Goal: Use online tool/utility: Utilize a website feature to perform a specific function

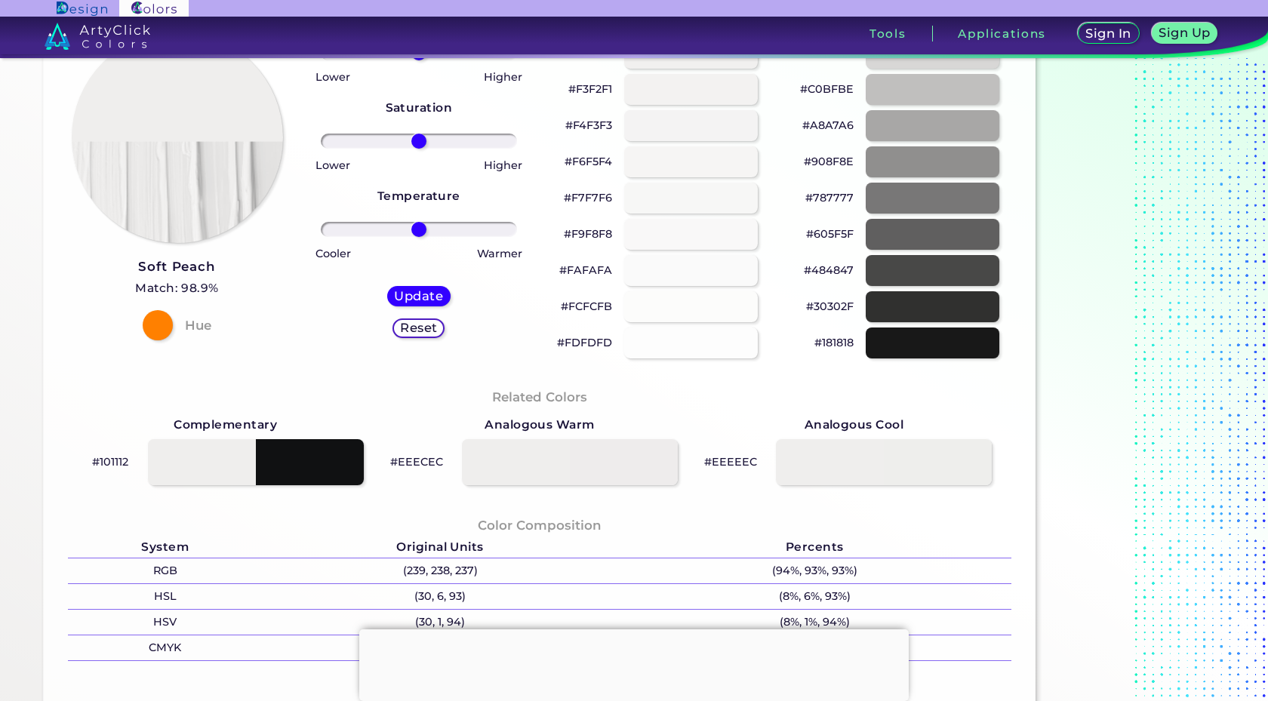
scroll to position [166, 0]
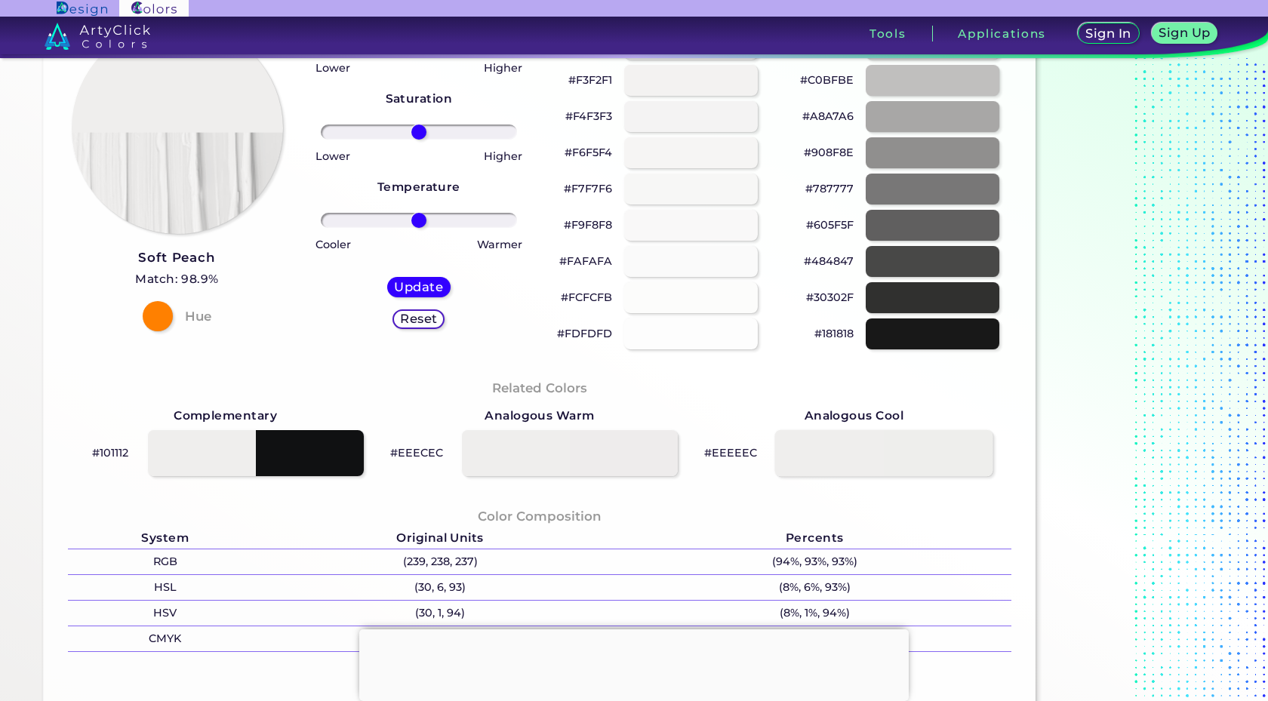
click at [816, 446] on div at bounding box center [884, 452] width 218 height 47
click at [617, 480] on div "Related Colors Complementary #111113 Analogous Warm #EEEEEC Analogous Cool #EEE…" at bounding box center [539, 428] width 967 height 128
click at [614, 447] on div at bounding box center [570, 452] width 218 height 47
click at [234, 432] on div at bounding box center [255, 452] width 218 height 47
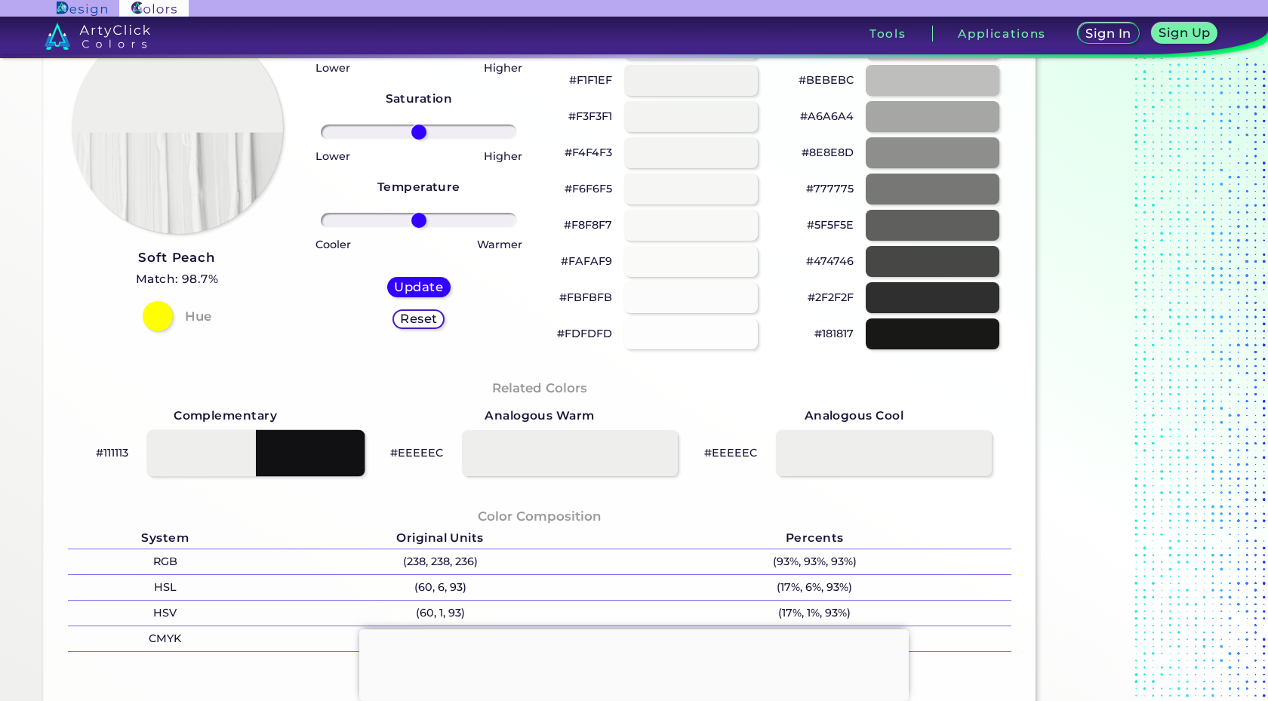
type input "#111113"
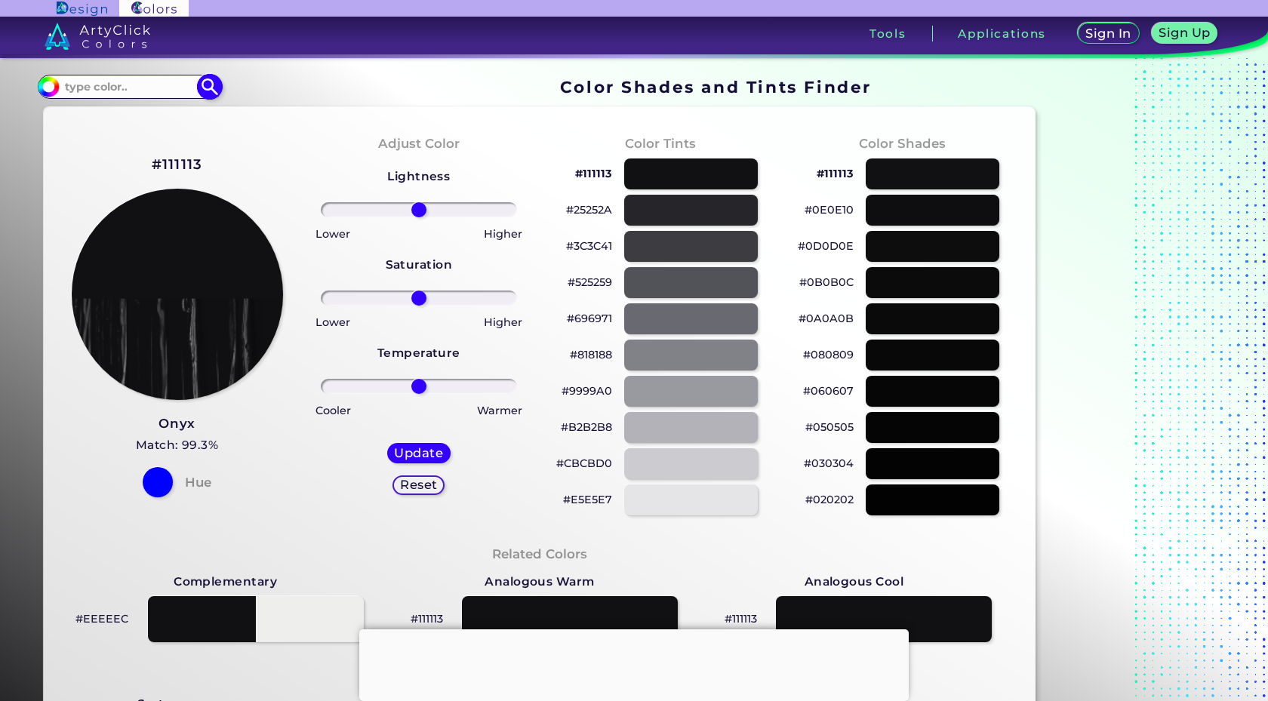
click at [161, 78] on input at bounding box center [129, 86] width 140 height 20
type input "f0e9d8"
type input "#000000"
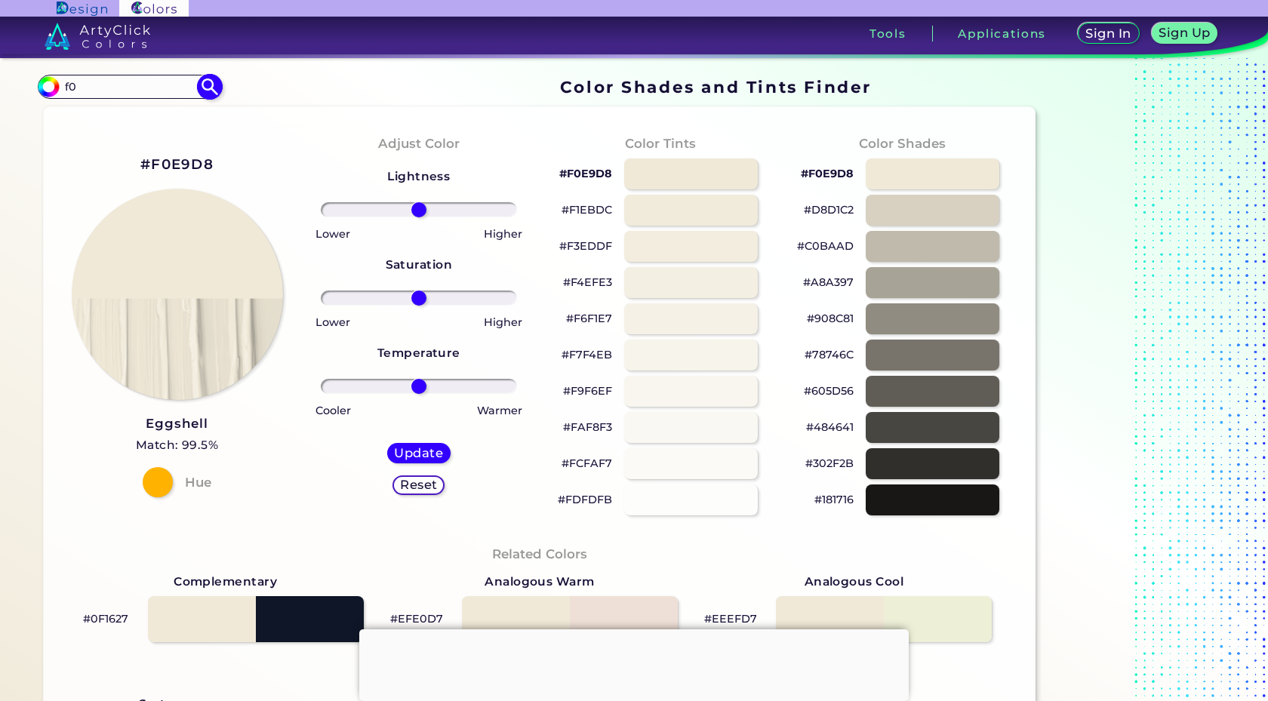
type input "f"
type input "e9edf6"
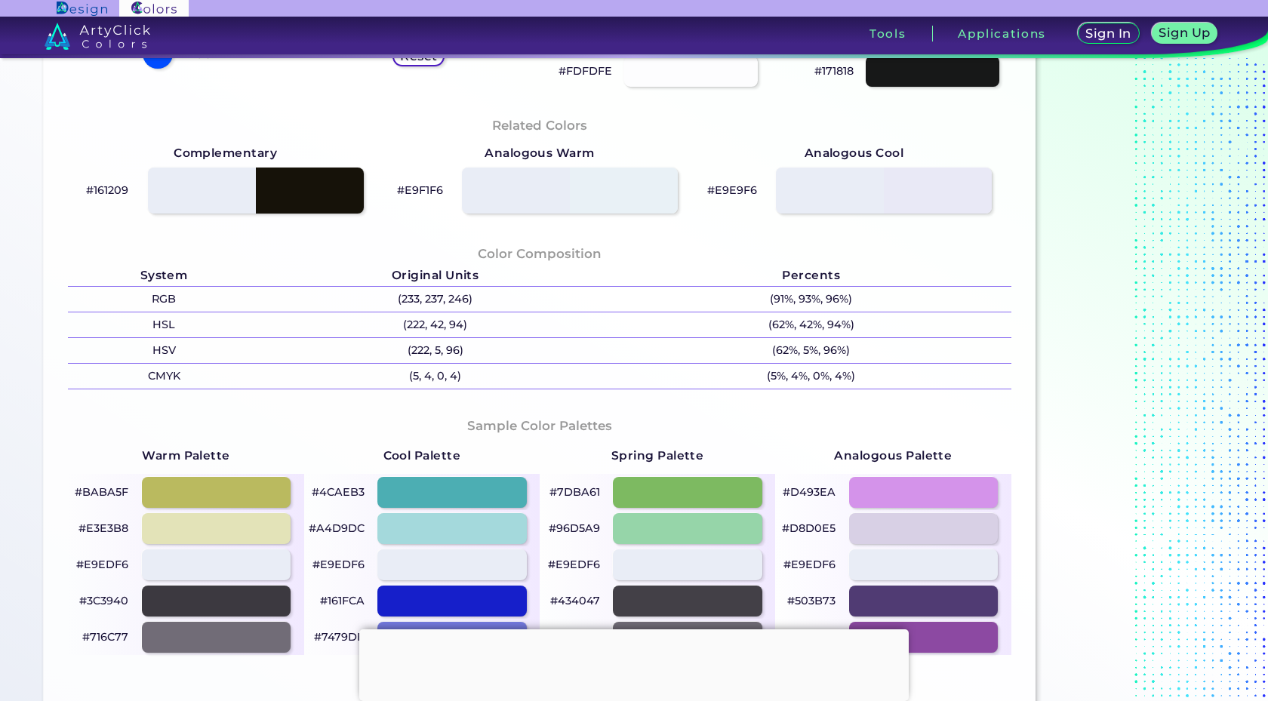
scroll to position [430, 0]
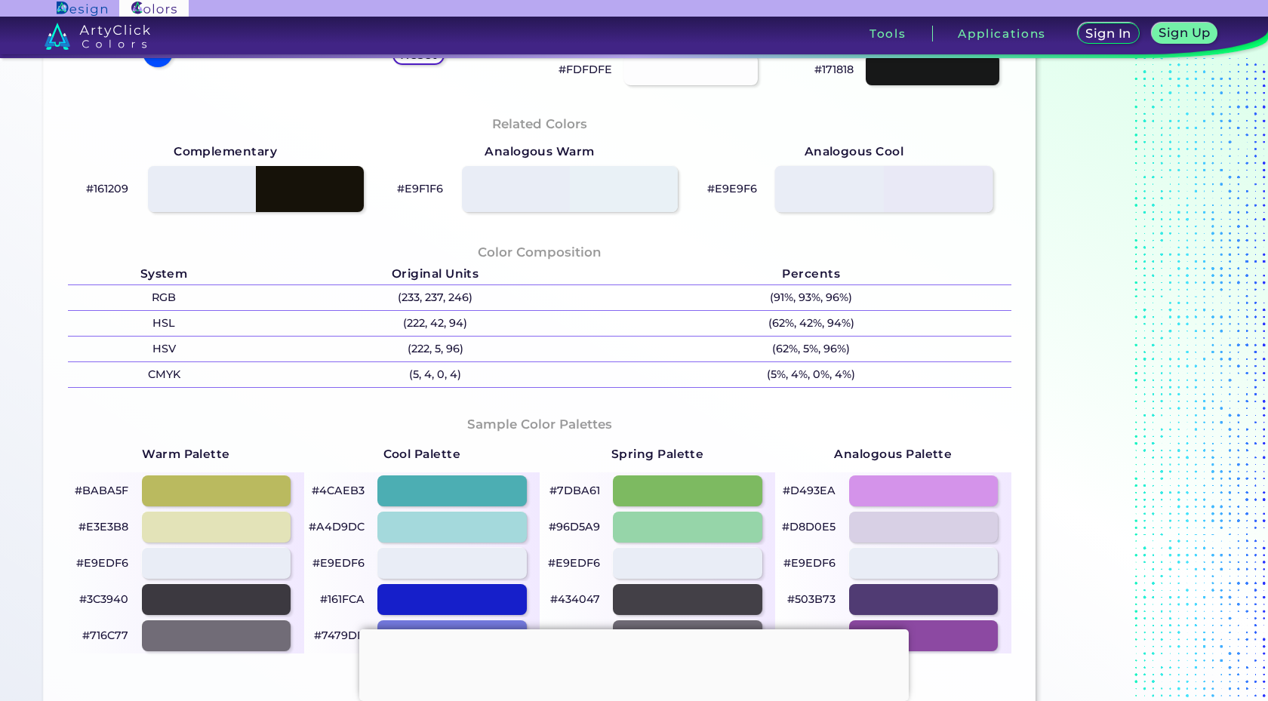
click at [957, 193] on div at bounding box center [884, 188] width 218 height 47
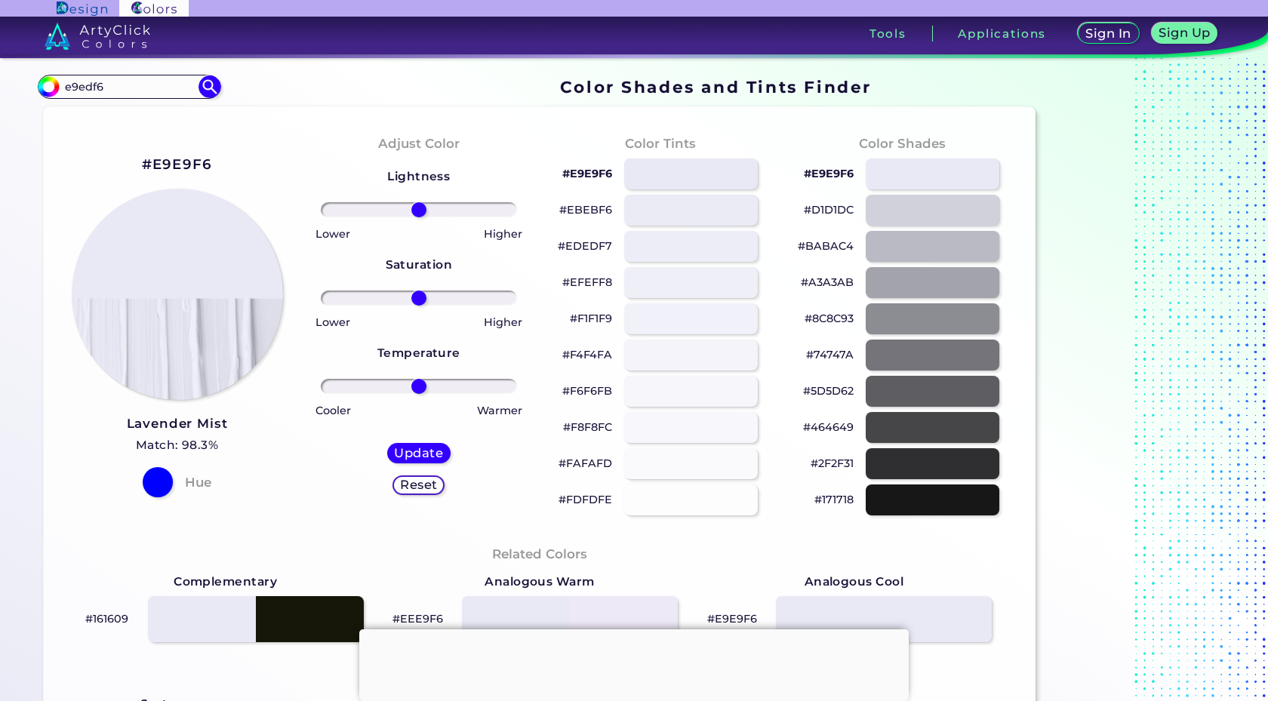
click at [158, 164] on h2 "#E9E9F6" at bounding box center [177, 165] width 71 height 20
click at [925, 204] on div at bounding box center [932, 210] width 135 height 31
type input "#d1d1dc"
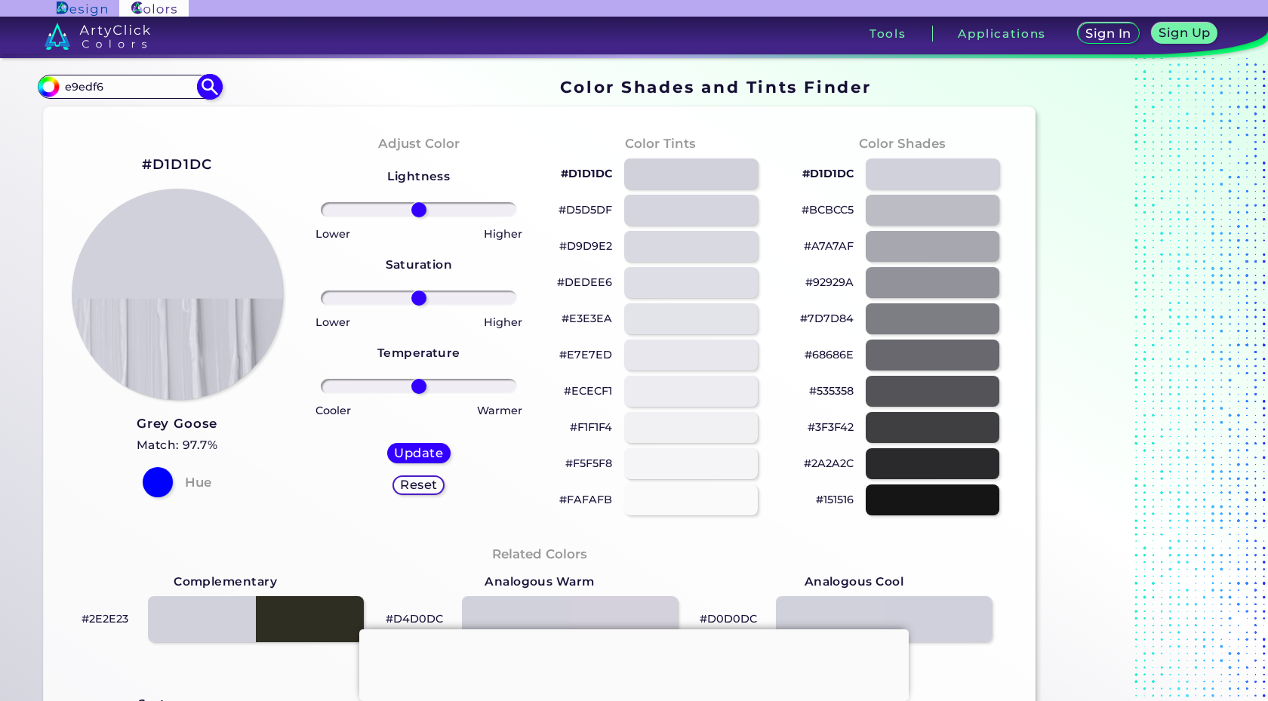
click at [111, 83] on input "e9edf6" at bounding box center [129, 86] width 140 height 20
type input "d1d1d1"
type input "#000000"
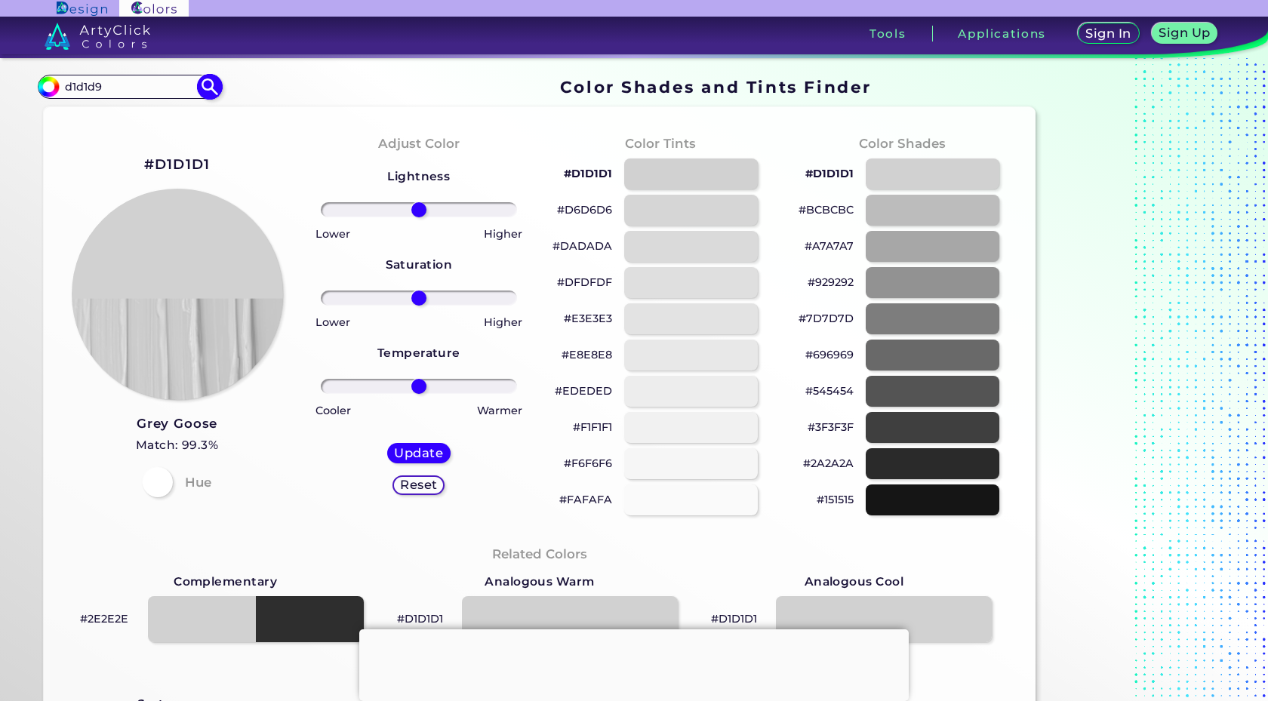
type input "d1d1d9"
type input "#000000"
type input "d1d1d7"
click at [647, 250] on div at bounding box center [690, 246] width 135 height 31
type input "#d9d9de"
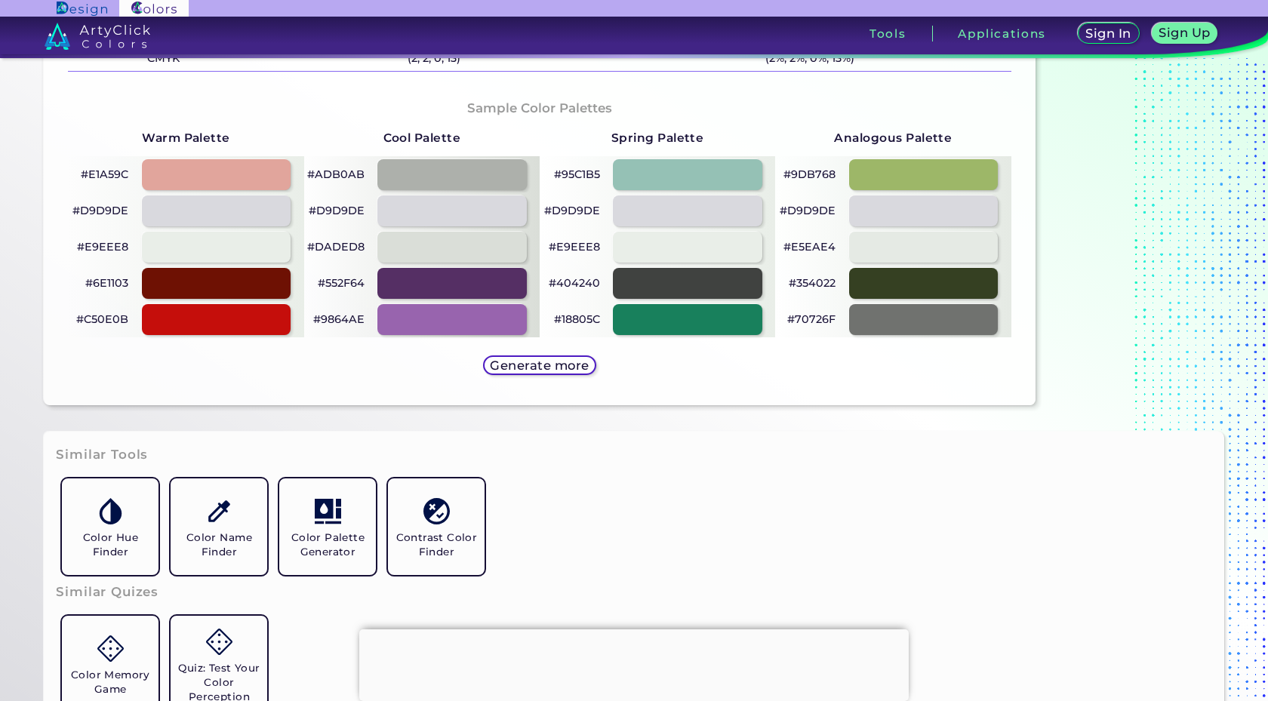
scroll to position [742, 0]
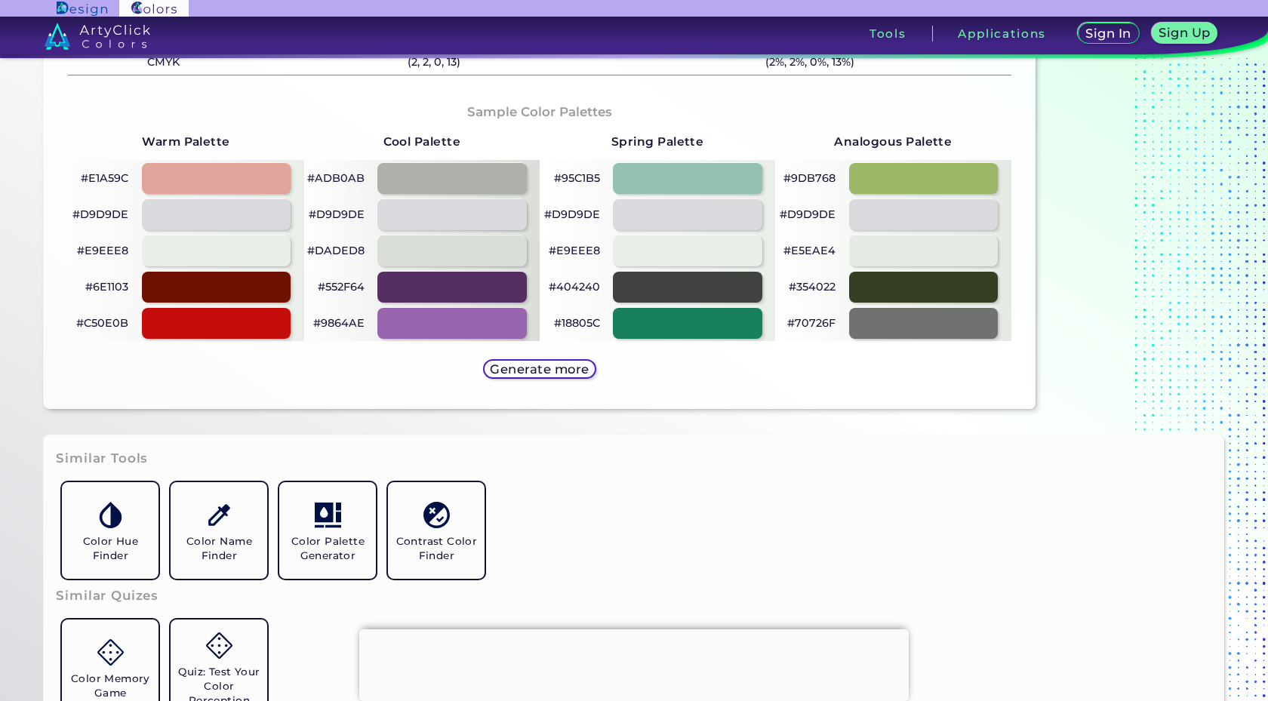
click at [547, 370] on h5 "Generate more" at bounding box center [539, 369] width 95 height 12
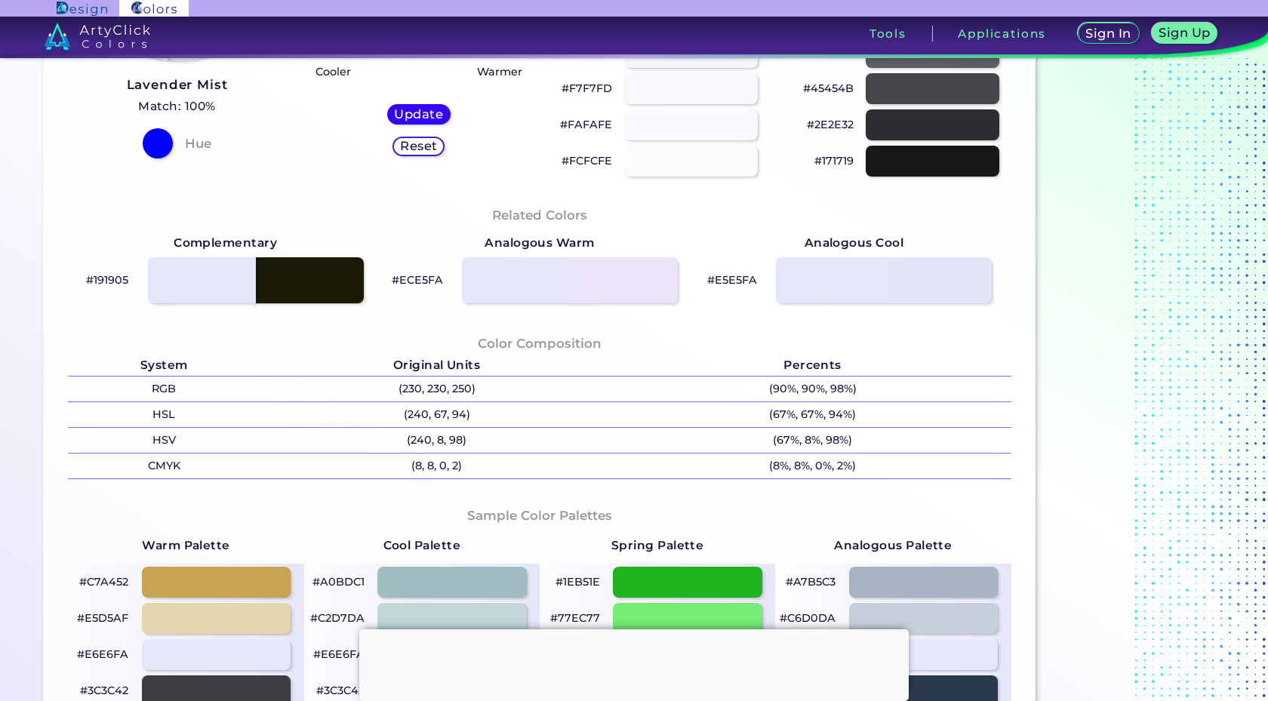
scroll to position [340, 0]
click at [635, 284] on div at bounding box center [570, 279] width 218 height 47
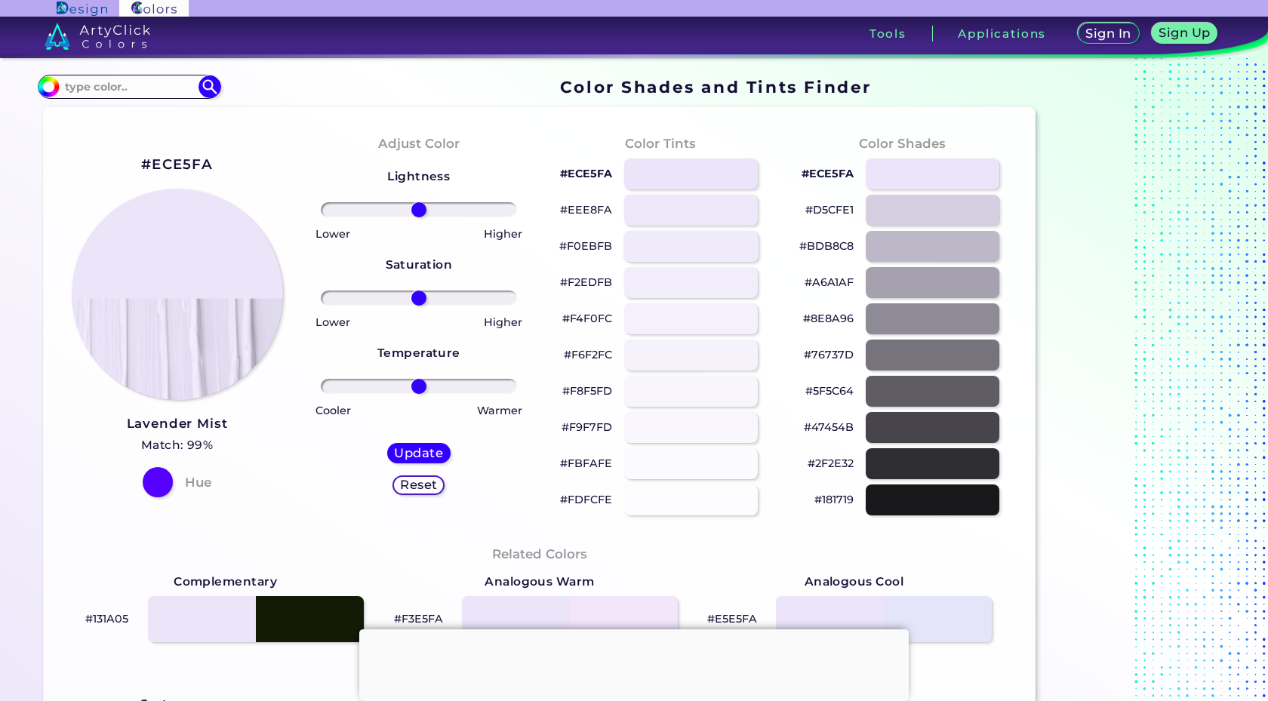
click at [706, 243] on div at bounding box center [690, 246] width 135 height 31
click at [694, 215] on div at bounding box center [690, 210] width 135 height 31
click at [654, 177] on div at bounding box center [690, 173] width 135 height 31
click at [664, 165] on div at bounding box center [690, 173] width 135 height 31
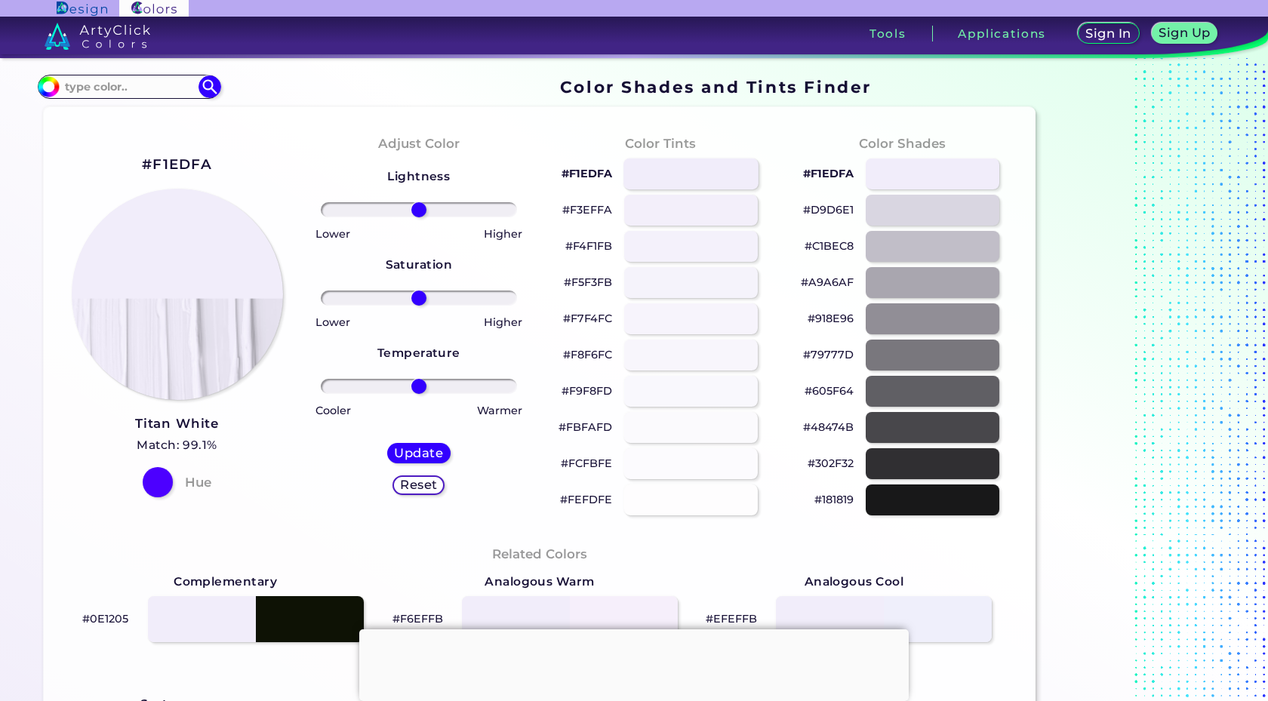
type input "#f1edfa"
